Goal: Check status: Check status

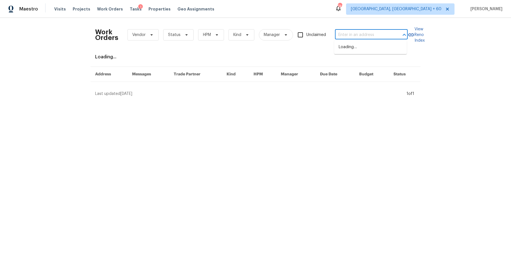
type input "[STREET_ADDRESS]"
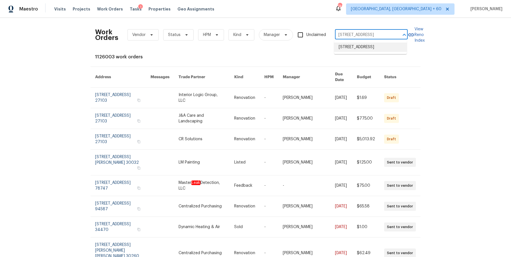
click at [353, 50] on li "[STREET_ADDRESS]" at bounding box center [370, 47] width 73 height 9
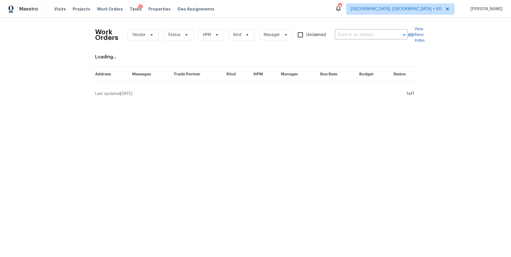
type input "[STREET_ADDRESS]"
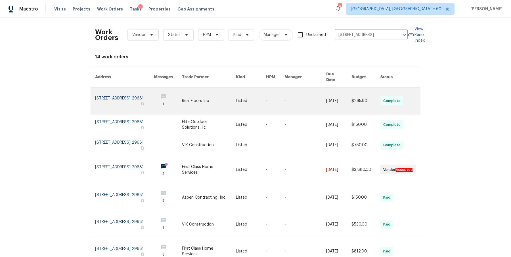
click at [316, 92] on link at bounding box center [305, 101] width 42 height 27
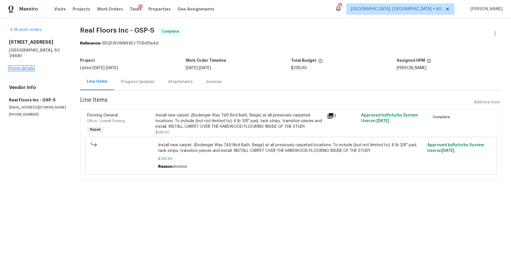
click at [30, 66] on link "Home details" at bounding box center [21, 68] width 25 height 4
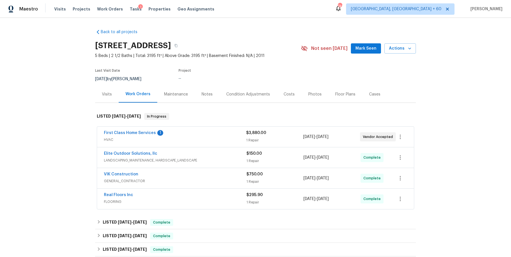
click at [193, 138] on span "HVAC" at bounding box center [175, 140] width 142 height 6
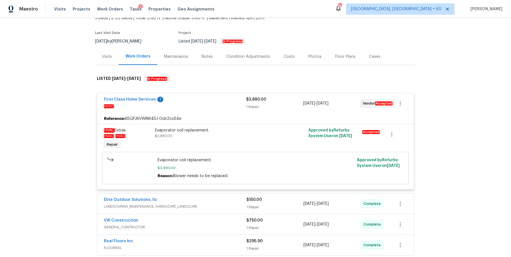
scroll to position [55, 0]
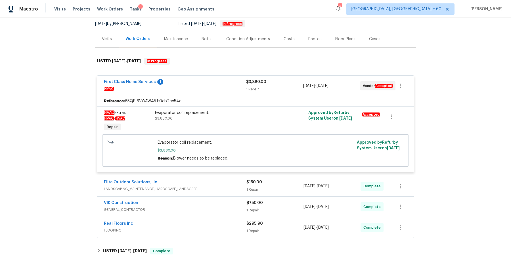
click at [199, 179] on div "Elite Outdoor Solutions, llc LANDSCAPING_MAINTENANCE, HARDSCAPE_LANDSCAPE $150.…" at bounding box center [255, 186] width 317 height 20
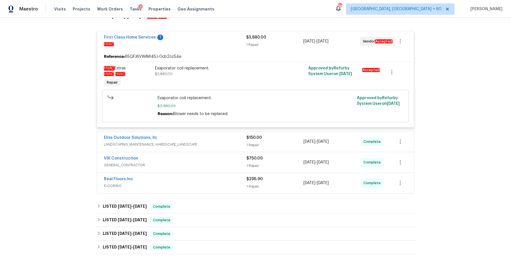
click at [221, 143] on span "LANDSCAPING_MAINTENANCE, HARDSCAPE_LANDSCAPE" at bounding box center [175, 145] width 142 height 6
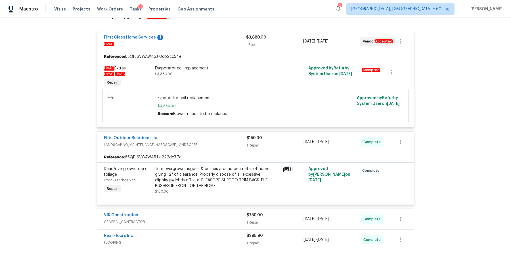
scroll to position [190, 0]
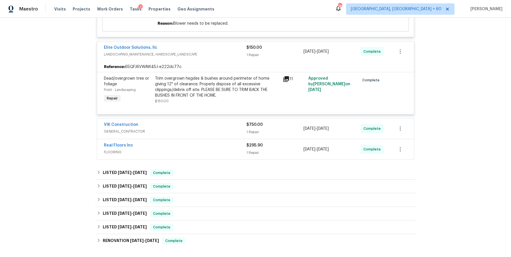
click at [222, 131] on span "GENERAL_CONTRACTOR" at bounding box center [175, 132] width 142 height 6
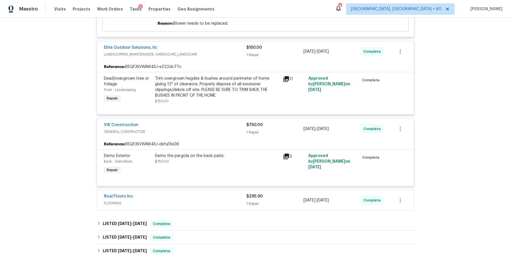
click at [198, 196] on div "Real Floors Inc" at bounding box center [175, 197] width 142 height 7
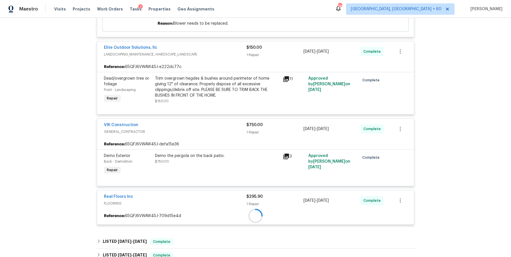
scroll to position [312, 0]
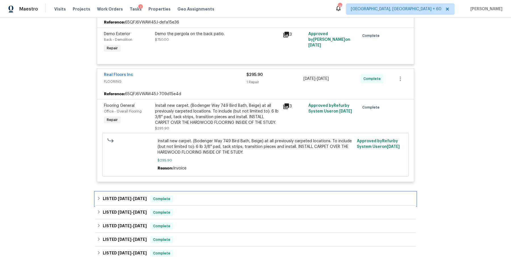
click at [188, 197] on div "LISTED [DATE] - [DATE] Complete" at bounding box center [255, 199] width 317 height 7
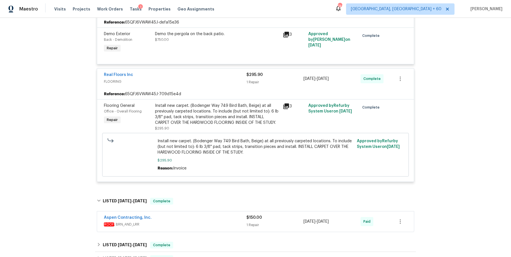
click at [185, 224] on span "ROOF , BRN_AND_LRR" at bounding box center [175, 225] width 142 height 6
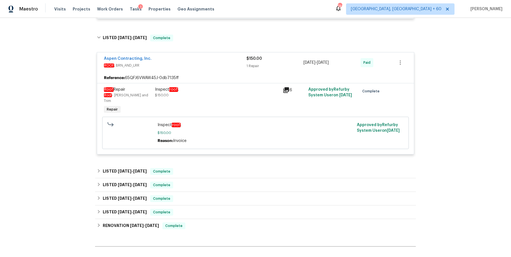
scroll to position [482, 0]
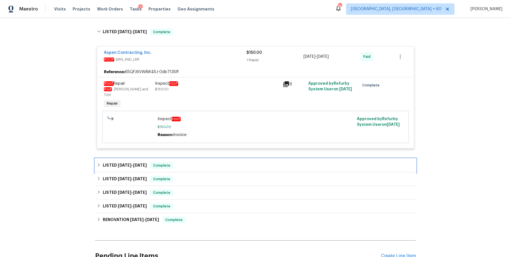
click at [201, 162] on div "LISTED [DATE] - [DATE] Complete" at bounding box center [255, 165] width 317 height 7
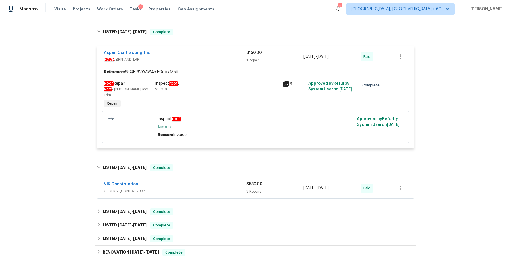
click at [194, 190] on div "VIK Construction GENERAL_CONTRACTOR $530.00 3 Repairs [DATE] - [DATE] Paid" at bounding box center [255, 188] width 317 height 20
click at [196, 188] on div "VIK Construction GENERAL_CONTRACTOR $530.00 3 Repairs [DATE] - [DATE] Paid" at bounding box center [255, 188] width 317 height 20
click at [197, 188] on span "GENERAL_CONTRACTOR" at bounding box center [175, 191] width 142 height 6
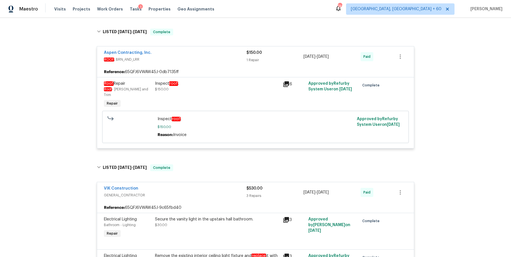
scroll to position [732, 0]
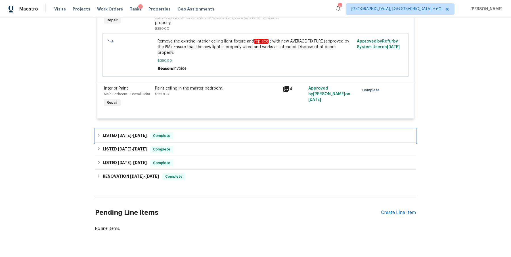
click at [220, 132] on div "LISTED [DATE] - [DATE] Complete" at bounding box center [255, 135] width 317 height 7
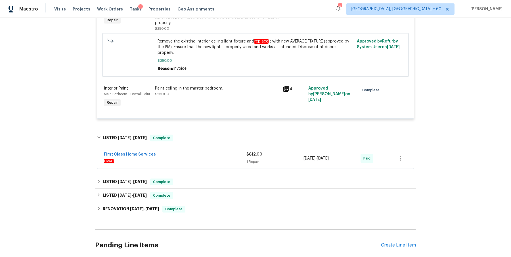
click at [206, 159] on span "HVAC" at bounding box center [175, 162] width 142 height 6
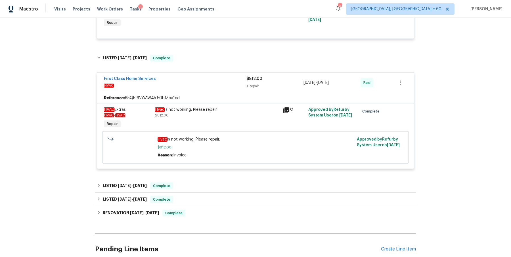
scroll to position [843, 0]
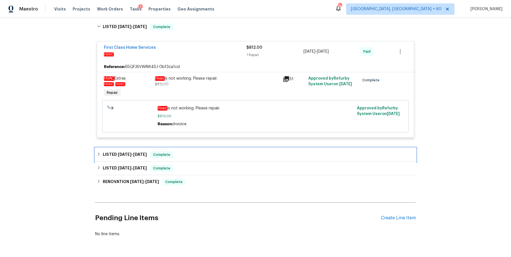
click at [208, 148] on div "LISTED [DATE] - [DATE] Complete" at bounding box center [255, 155] width 321 height 14
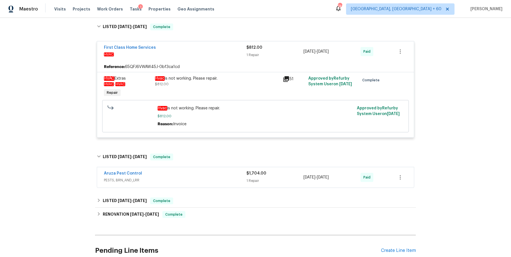
click at [194, 178] on span "PESTS, BRN_AND_LRR" at bounding box center [175, 181] width 142 height 6
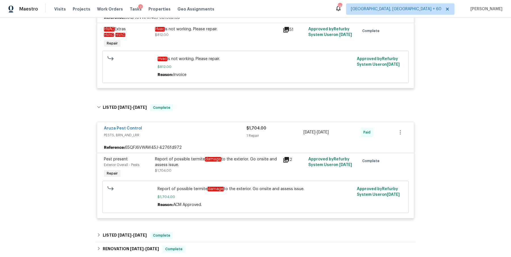
scroll to position [965, 0]
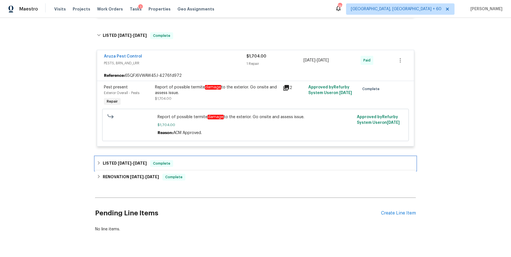
click at [204, 157] on div "LISTED [DATE] - [DATE] Complete" at bounding box center [255, 164] width 321 height 14
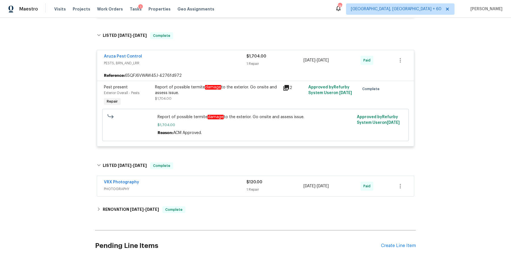
click at [195, 180] on div "VRX Photography" at bounding box center [175, 183] width 142 height 7
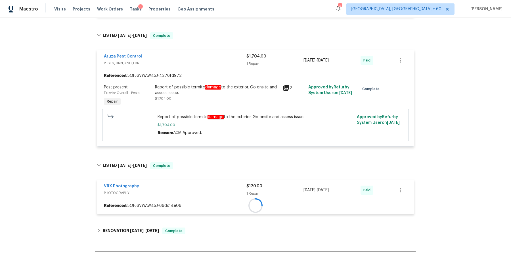
click at [194, 184] on div "VRX Photography" at bounding box center [175, 187] width 142 height 7
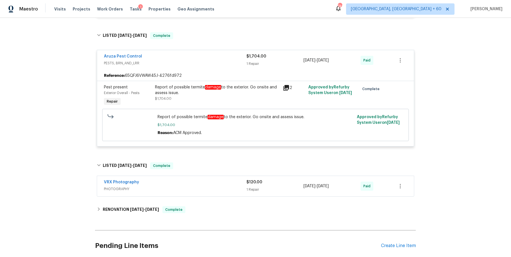
click at [194, 180] on div "VRX Photography" at bounding box center [175, 183] width 142 height 7
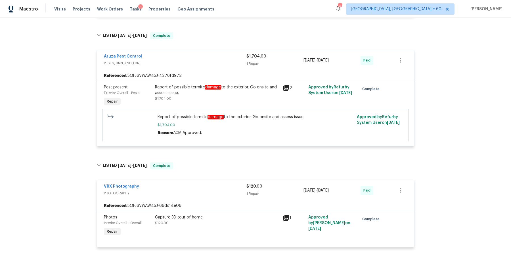
scroll to position [1052, 0]
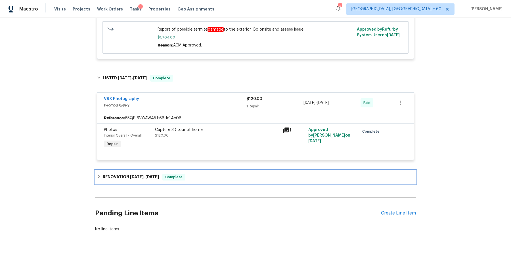
click at [199, 174] on div "RENOVATION [DATE] - [DATE] Complete" at bounding box center [255, 177] width 317 height 7
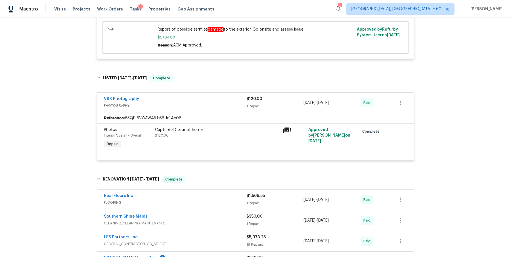
click at [209, 193] on div "Real Floors Inc" at bounding box center [175, 196] width 142 height 7
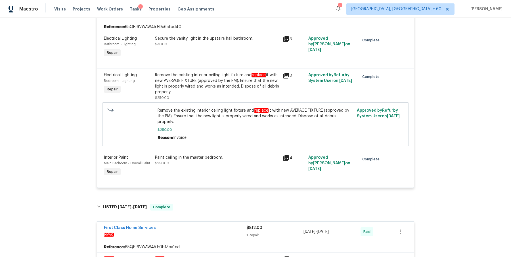
scroll to position [1258, 0]
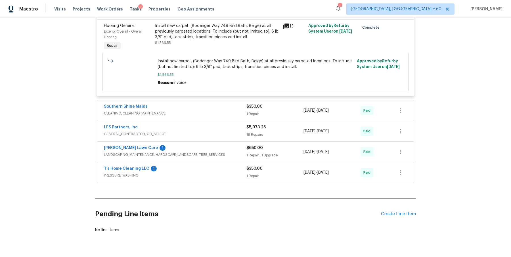
click at [224, 104] on div "Southern Shine Maids" at bounding box center [175, 107] width 142 height 7
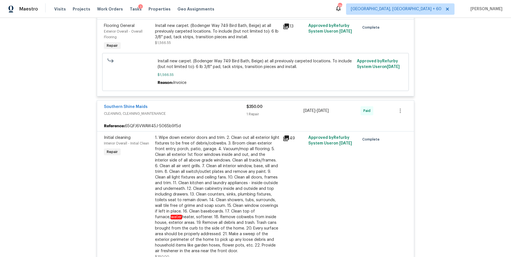
scroll to position [1514, 0]
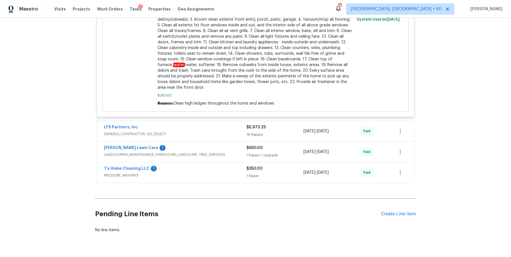
click at [219, 131] on span "GENERAL_CONTRACTOR, OD_SELECT" at bounding box center [175, 134] width 142 height 6
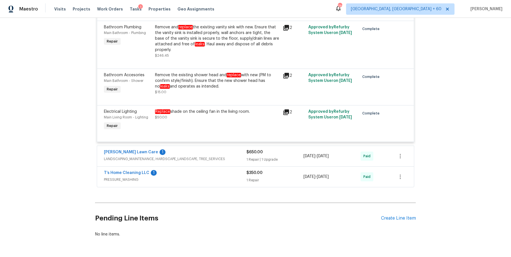
click at [236, 150] on div "[PERSON_NAME] Lawn Care 1" at bounding box center [175, 153] width 142 height 7
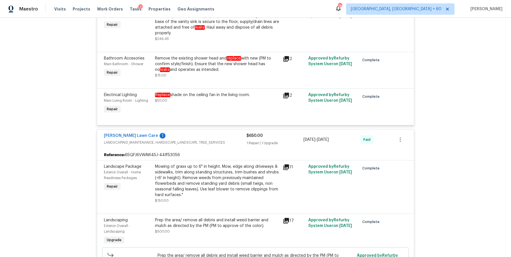
scroll to position [2430, 0]
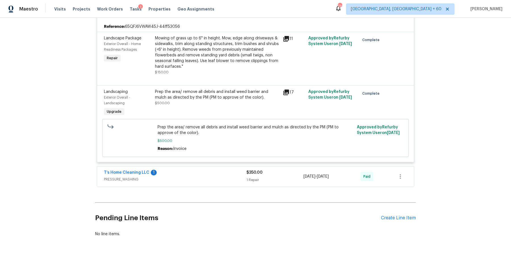
click at [228, 167] on div "T’s Home Cleaning LLC 1 PRESSURE_WASHING $350.00 1 Repair [DATE] - [DATE] Paid" at bounding box center [255, 177] width 317 height 20
click at [234, 170] on div "T’s Home Cleaning LLC 1" at bounding box center [175, 173] width 142 height 7
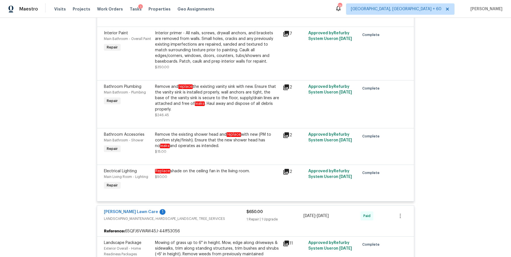
scroll to position [2444, 0]
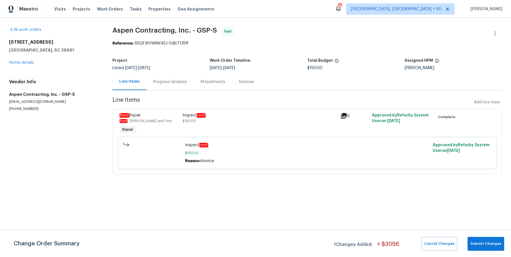
click at [174, 92] on section "Aspen Contracting, Inc. - GSP-S Paid Reference: 65QFJ6VWAW45J-0db7135ff Project…" at bounding box center [306, 104] width 389 height 155
click at [174, 87] on div "Progress Updates" at bounding box center [169, 81] width 47 height 17
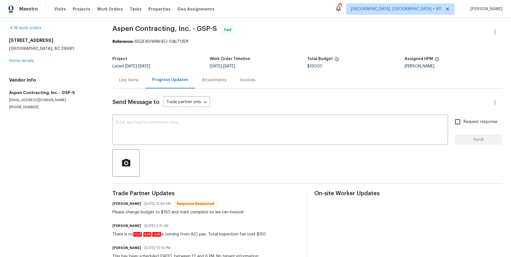
scroll to position [20, 0]
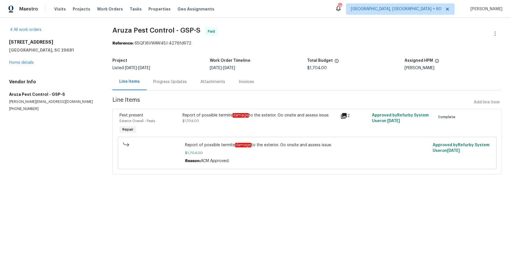
click at [163, 83] on div "Progress Updates" at bounding box center [169, 82] width 33 height 6
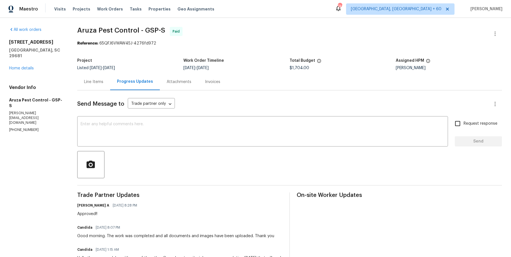
click at [95, 88] on div "Line Items" at bounding box center [93, 81] width 33 height 17
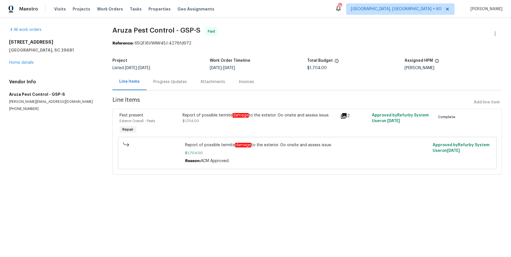
click at [223, 113] on div "Report of possible termite damage to the exterior. Go onsite and assess issue." at bounding box center [259, 116] width 154 height 6
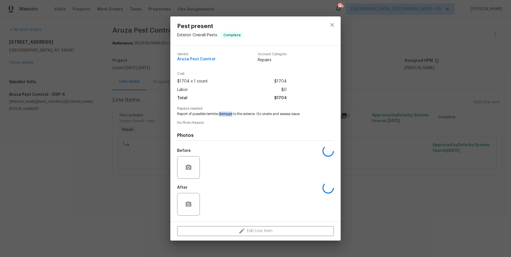
click at [223, 113] on span "Report of possible termite damage to the exterior. Go onsite and assess issue." at bounding box center [247, 114] width 141 height 5
copy span "Report of possible termite damage to the exterior. Go onsite and assess issue."
click at [153, 105] on div "Pest present Exterior Overall - Pests Complete Vendor Aruza Pest Control Accoun…" at bounding box center [255, 128] width 511 height 257
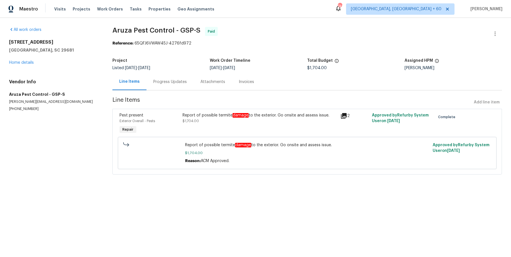
click at [155, 79] on div "Progress Updates" at bounding box center [169, 82] width 33 height 6
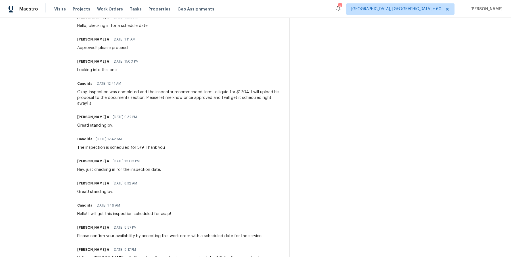
scroll to position [407, 0]
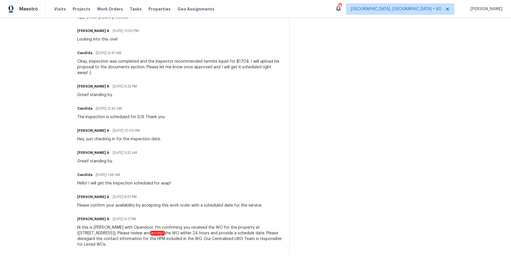
drag, startPoint x: 77, startPoint y: 60, endPoint x: 189, endPoint y: 279, distance: 245.8
click at [189, 257] on html "Maestro Visits Projects Work Orders Tasks Properties Geo Assignments 746 Albuqu…" at bounding box center [255, 128] width 511 height 257
copy div "Abhilash A 05/19/2025 8:28 PM Approved!! Candida 05/19/2025 8:07 PM Good mornin…"
click at [187, 136] on div "Trade Partner Updates Abhilash A 05/19/2025 8:28 PM Approved!! Candida 05/19/20…" at bounding box center [179, 19] width 205 height 469
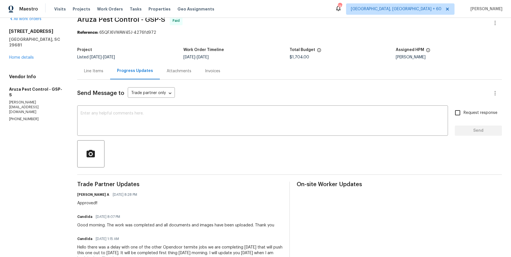
scroll to position [0, 0]
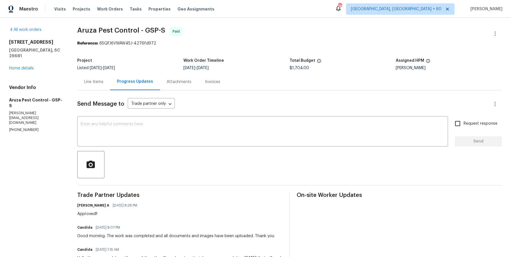
click at [101, 82] on div "Line Items" at bounding box center [93, 82] width 19 height 6
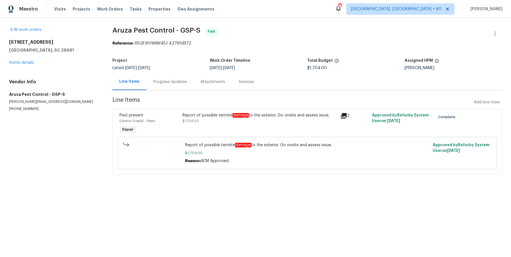
click at [171, 71] on div "Project Listed 5/6/2025 - 5/19/2025 Work Order Timeline 5/7/2025 - 5/19/2025 To…" at bounding box center [306, 64] width 389 height 18
click at [169, 78] on div "Progress Updates" at bounding box center [169, 81] width 47 height 17
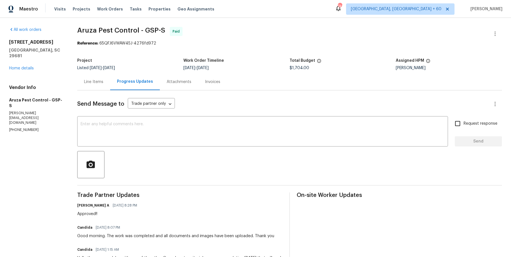
click at [141, 29] on span "Aruza Pest Control - GSP-S" at bounding box center [121, 30] width 88 height 7
copy span "Aruza Pest Control - GSP-S"
click at [97, 85] on div "Line Items" at bounding box center [93, 81] width 33 height 17
